Goal: Communication & Community: Participate in discussion

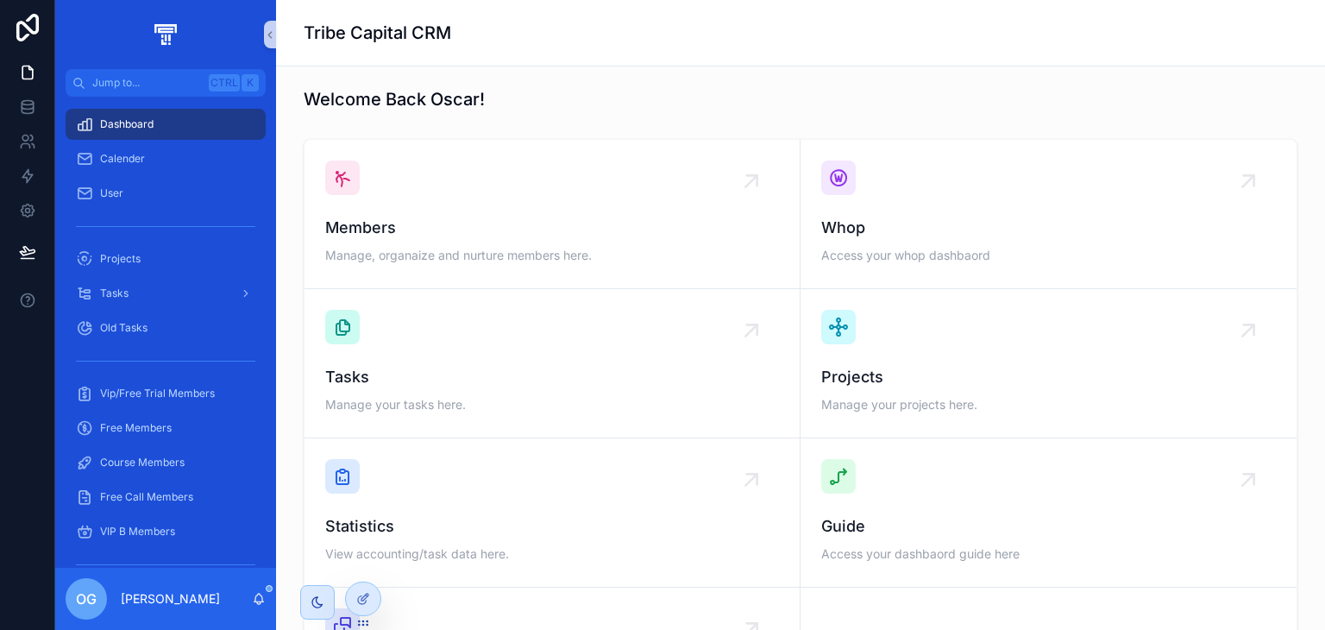
click at [266, 608] on div "OG [PERSON_NAME]" at bounding box center [165, 598] width 221 height 62
click at [261, 592] on icon "scrollable content" at bounding box center [259, 599] width 14 height 14
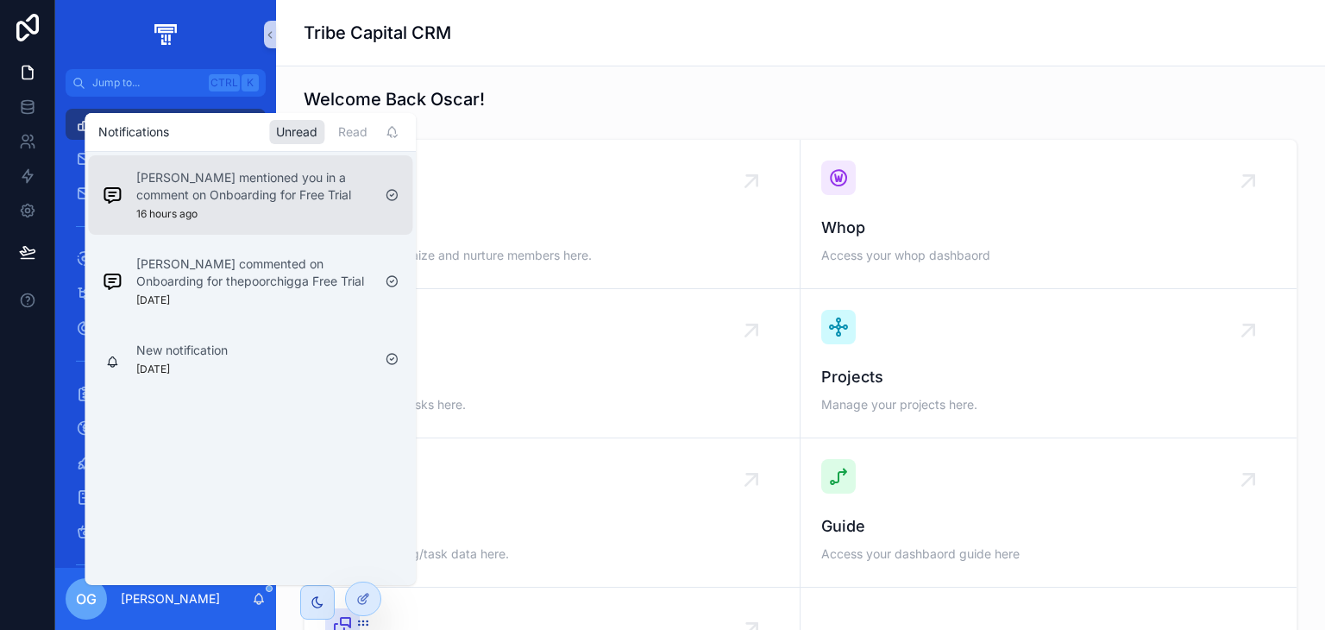
click at [273, 188] on p "[PERSON_NAME] mentioned you in a comment on Onboarding for Free Trial" at bounding box center [253, 186] width 235 height 34
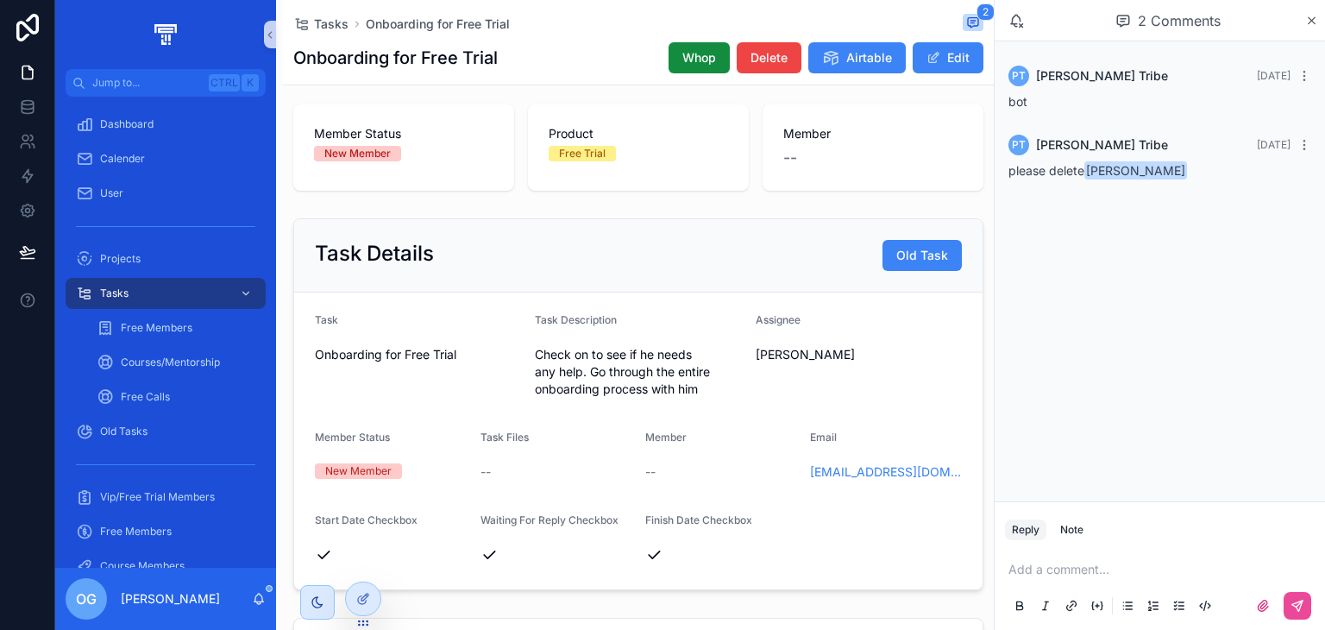
scroll to position [83, 0]
drag, startPoint x: 785, startPoint y: 481, endPoint x: 954, endPoint y: 480, distance: 169.0
click at [954, 480] on form "Task Onboarding for Free Trial Task Description Check on to see if he needs any…" at bounding box center [638, 440] width 688 height 297
drag, startPoint x: 954, startPoint y: 480, endPoint x: 806, endPoint y: 493, distance: 148.9
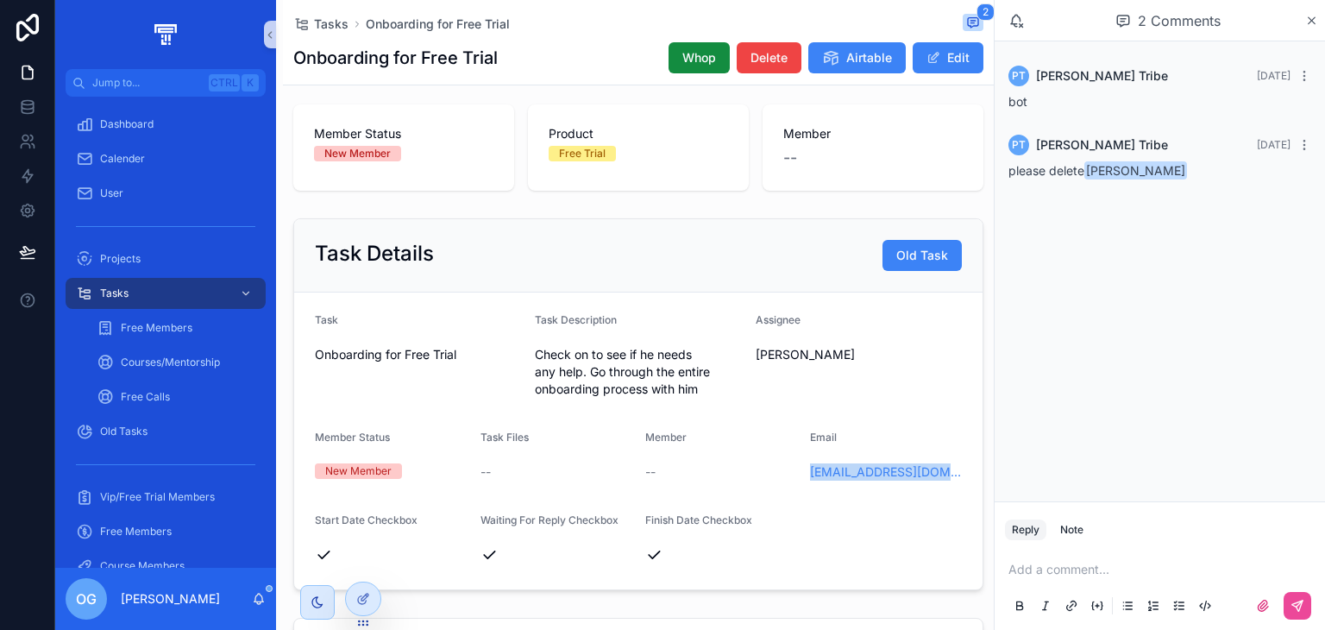
click at [806, 493] on form "Task Onboarding for Free Trial Task Description Check on to see if he needs any…" at bounding box center [638, 440] width 688 height 297
